Goal: Check status: Check status

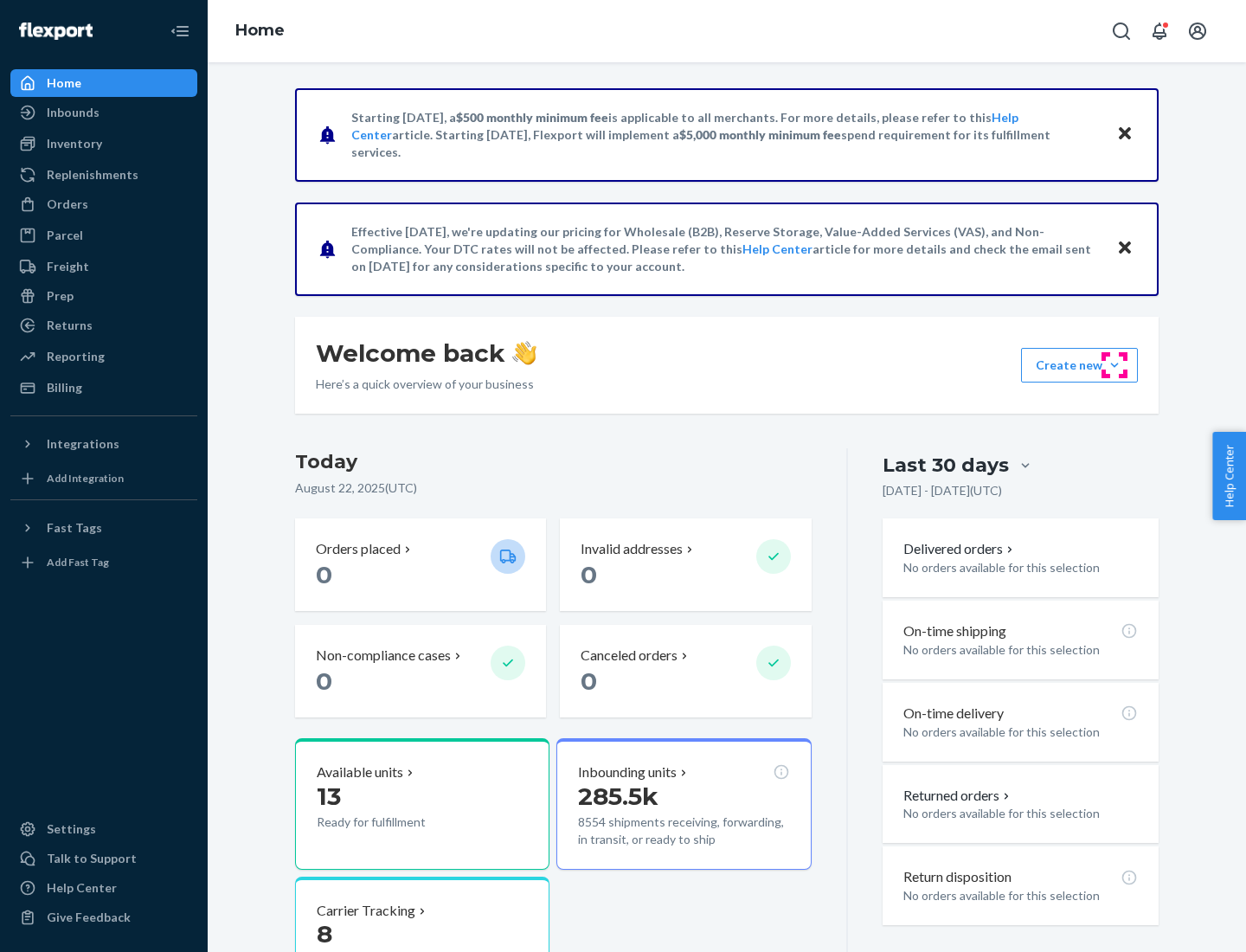
click at [1115, 365] on button "Create new Create new inbound Create new order Create new product" at bounding box center [1080, 364] width 117 height 34
click at [72, 112] on div "Inbounds" at bounding box center [73, 112] width 53 height 18
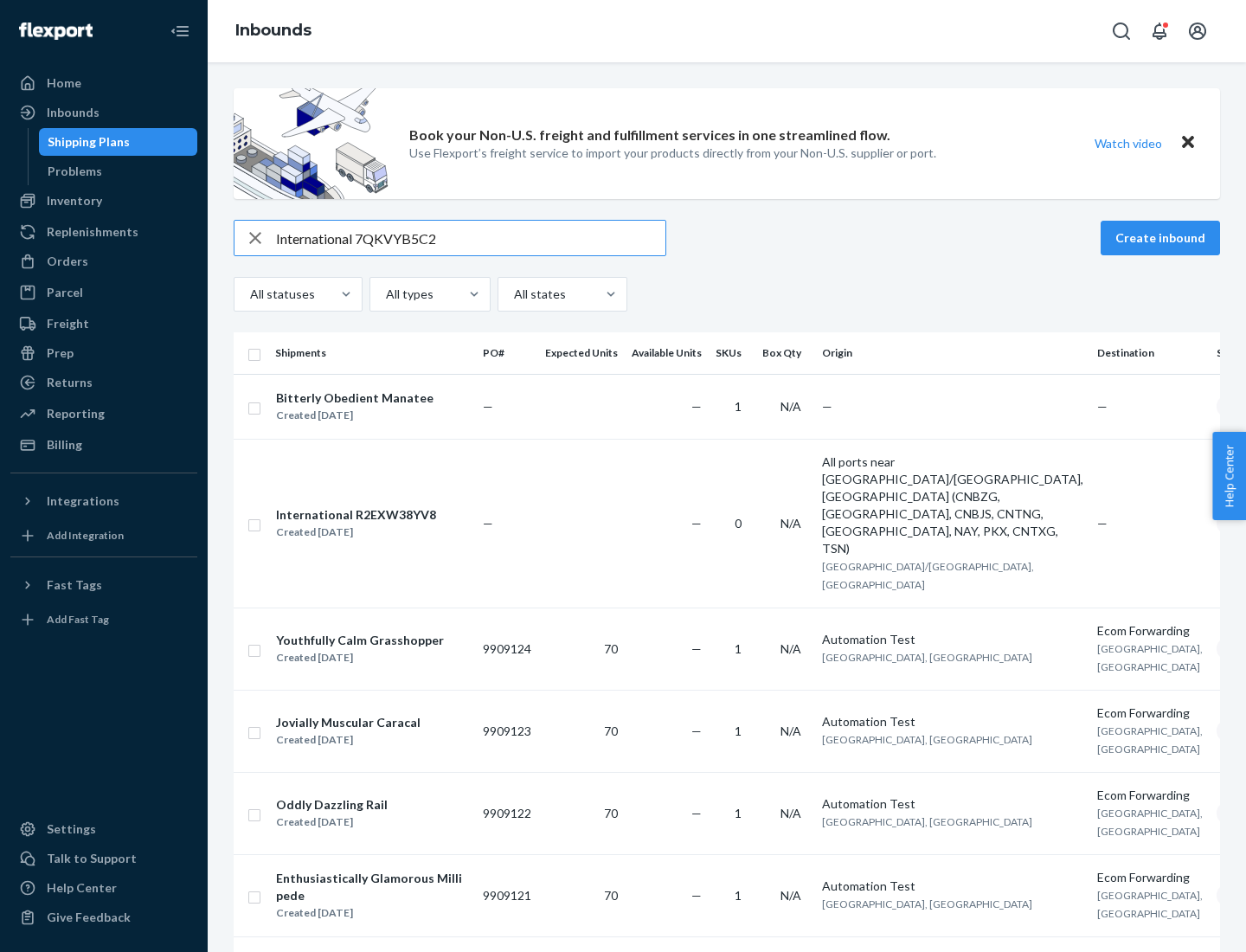
type input "International 7QKVYB5C29"
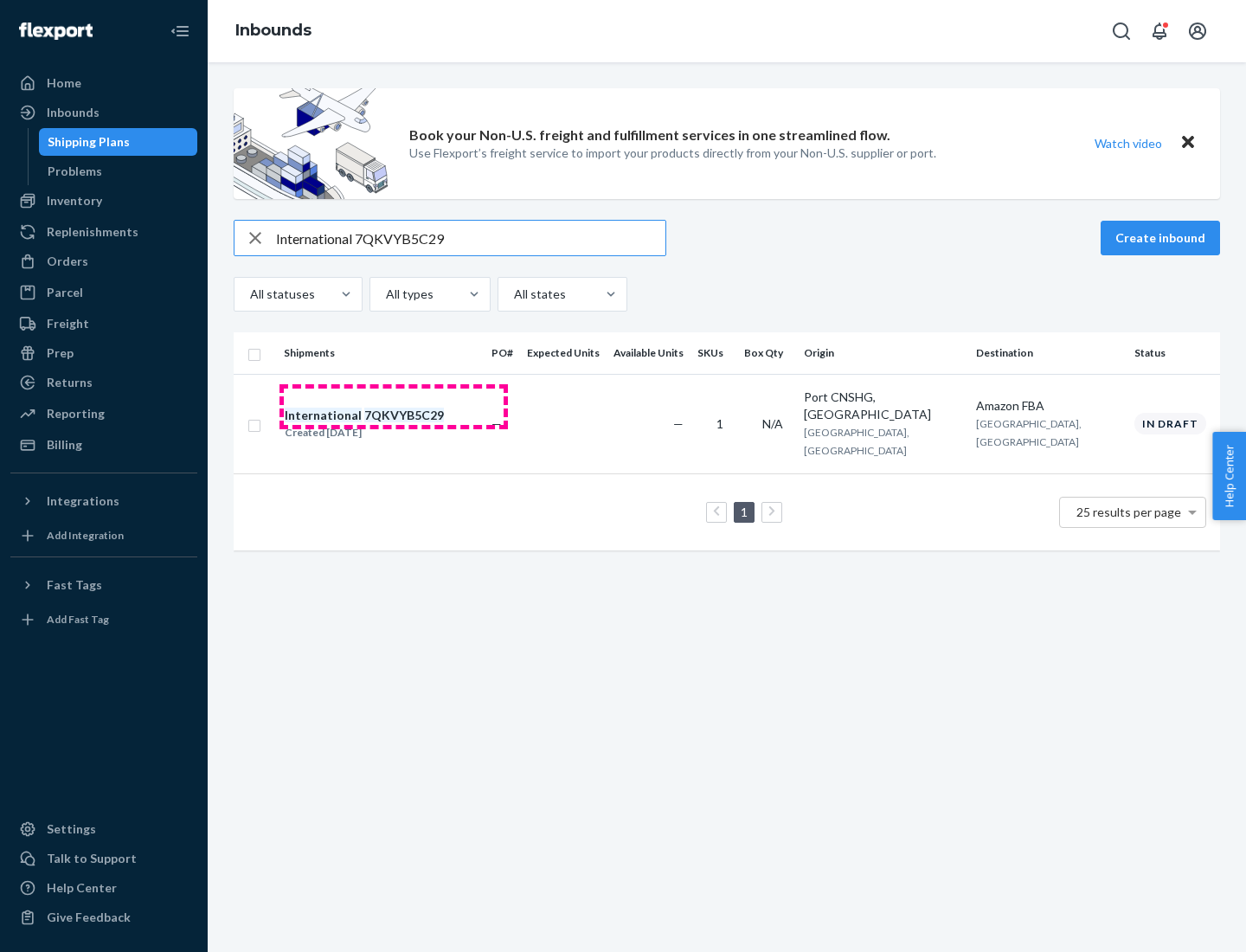
click at [393, 424] on div "Created [DATE]" at bounding box center [364, 432] width 159 height 18
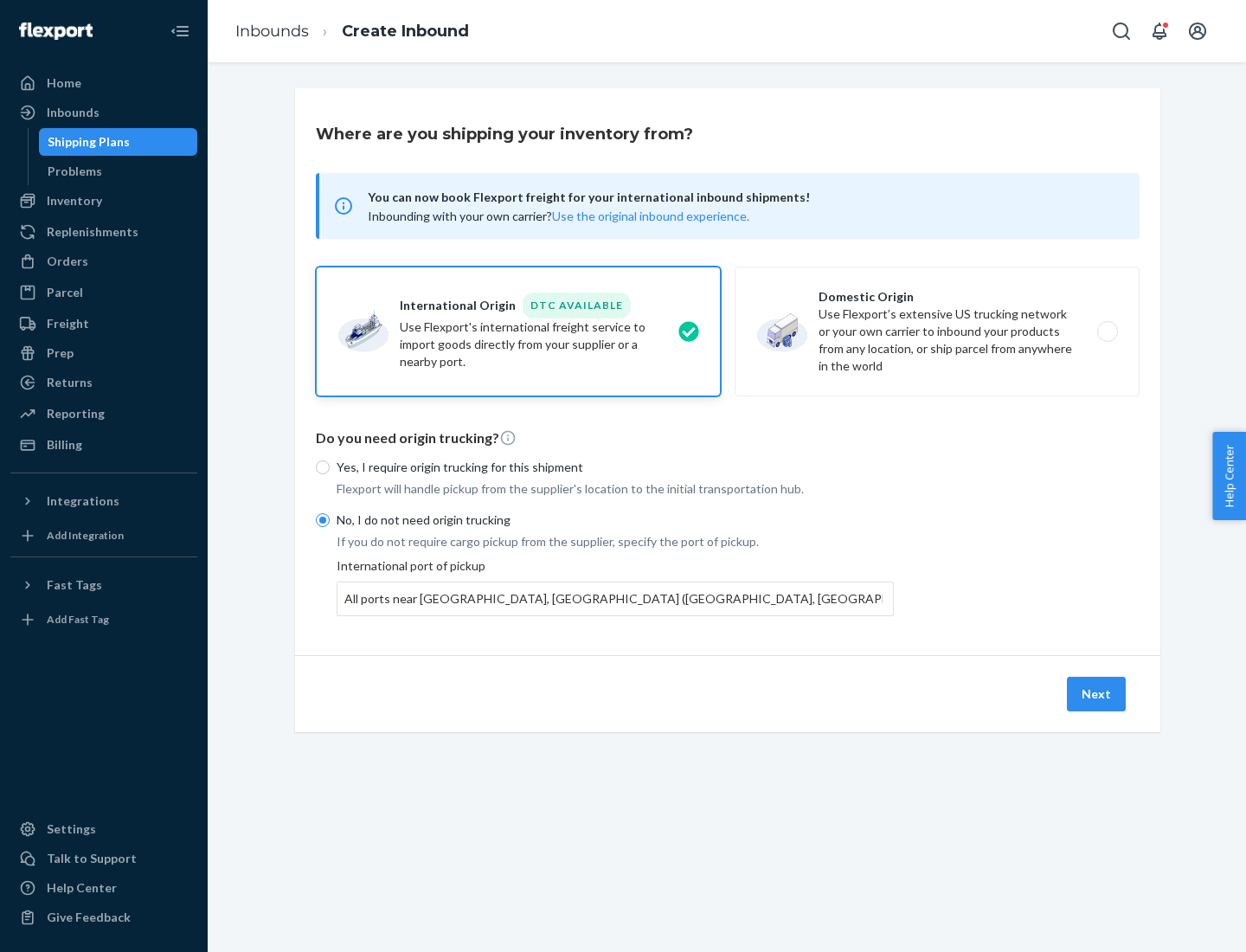
click at [1097, 693] on button "Next" at bounding box center [1095, 694] width 59 height 34
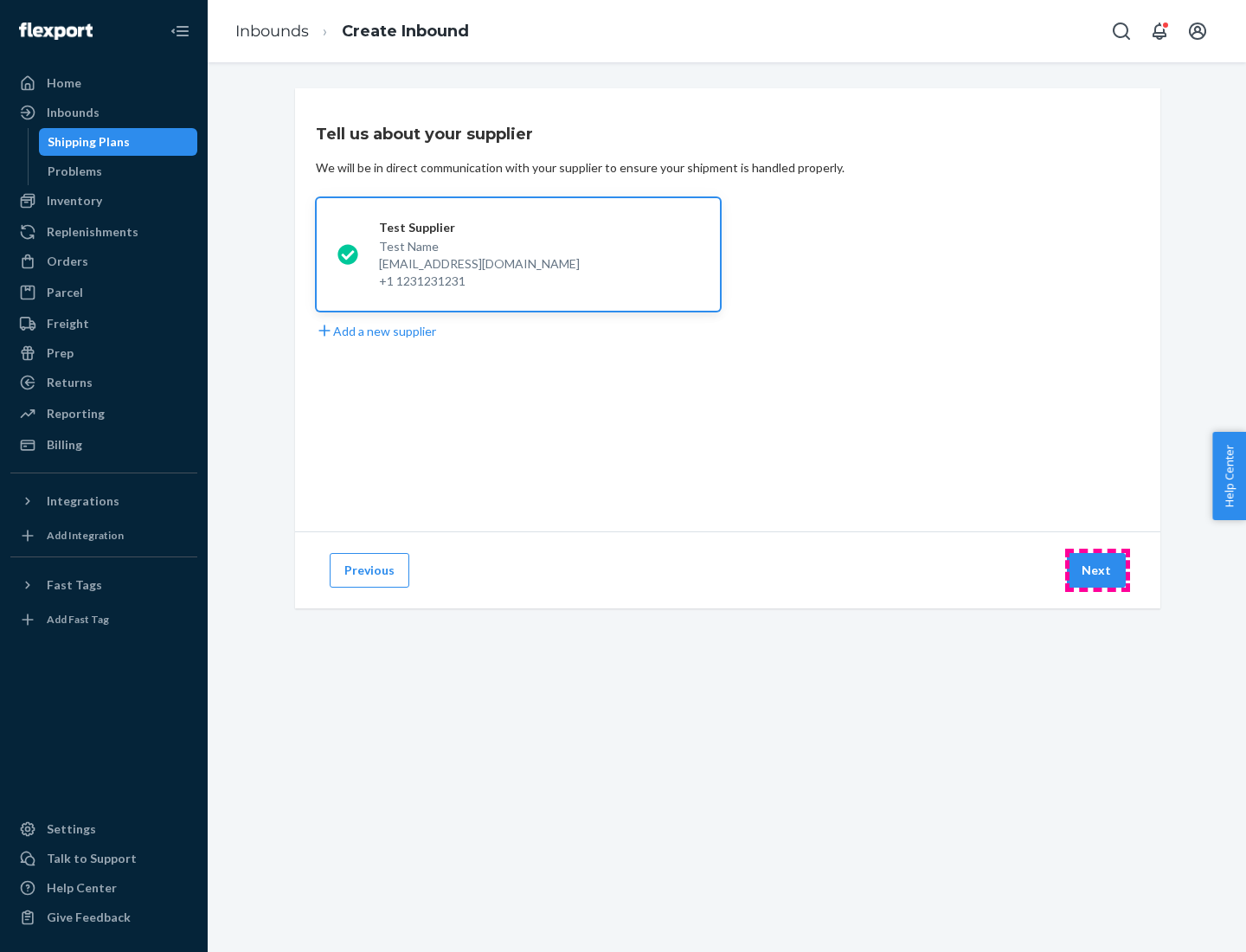
click at [1097, 570] on button "Next" at bounding box center [1095, 570] width 59 height 34
